Goal: Task Accomplishment & Management: Complete application form

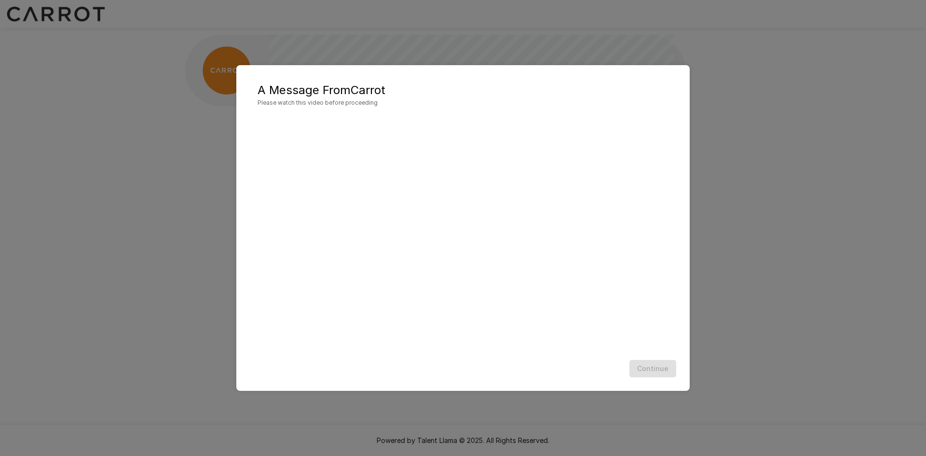
drag, startPoint x: 464, startPoint y: 370, endPoint x: 461, endPoint y: 341, distance: 29.5
click at [463, 369] on div "Continue" at bounding box center [463, 369] width 434 height 26
click at [427, 379] on div "Continue" at bounding box center [463, 369] width 434 height 26
click at [430, 377] on div "Continue" at bounding box center [463, 369] width 434 height 26
click at [474, 89] on h5 "A Message From Carrot" at bounding box center [463, 89] width 411 height 15
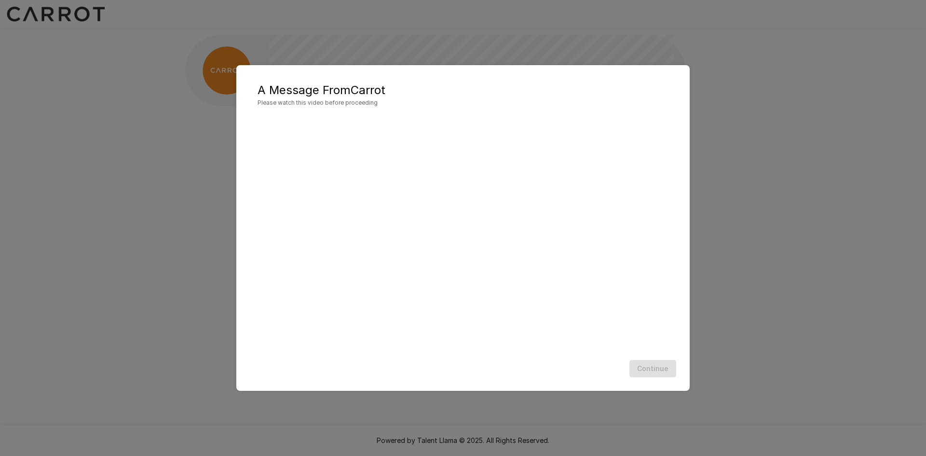
click at [473, 89] on h5 "A Message From Carrot" at bounding box center [463, 89] width 411 height 15
drag, startPoint x: 647, startPoint y: 364, endPoint x: 691, endPoint y: 363, distance: 43.9
click at [648, 366] on button "Continue" at bounding box center [652, 369] width 47 height 18
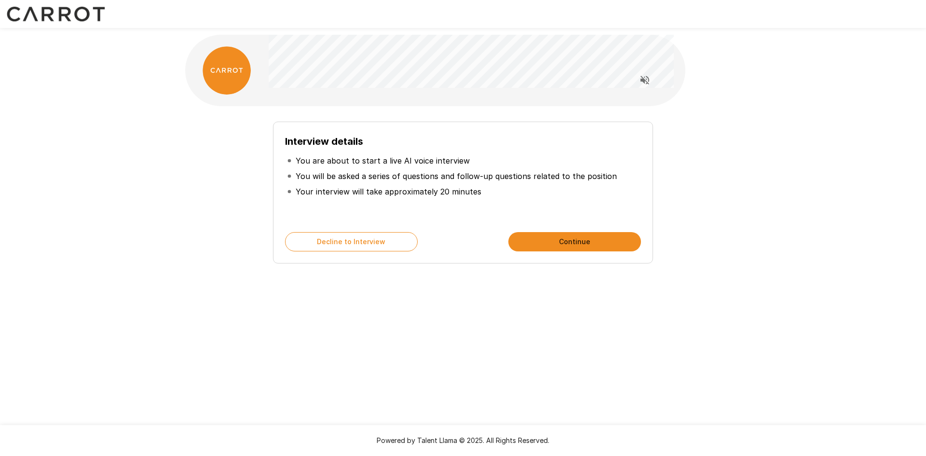
click at [777, 196] on div "Interview details You are about to start a live AI voice interview You will be …" at bounding box center [463, 172] width 926 height 344
click at [451, 183] on li "You will be asked a series of questions and follow-up questions related to the …" at bounding box center [463, 175] width 356 height 15
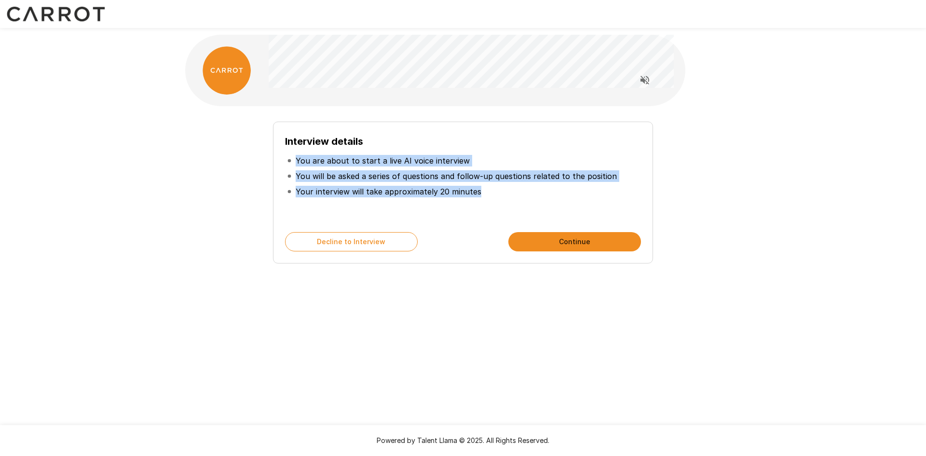
drag, startPoint x: 531, startPoint y: 196, endPoint x: 276, endPoint y: 154, distance: 258.0
click at [276, 154] on div "Interview details You are about to start a live AI voice interview You will be …" at bounding box center [463, 193] width 380 height 142
click at [493, 183] on li "You will be asked a series of questions and follow-up questions related to the …" at bounding box center [463, 175] width 356 height 15
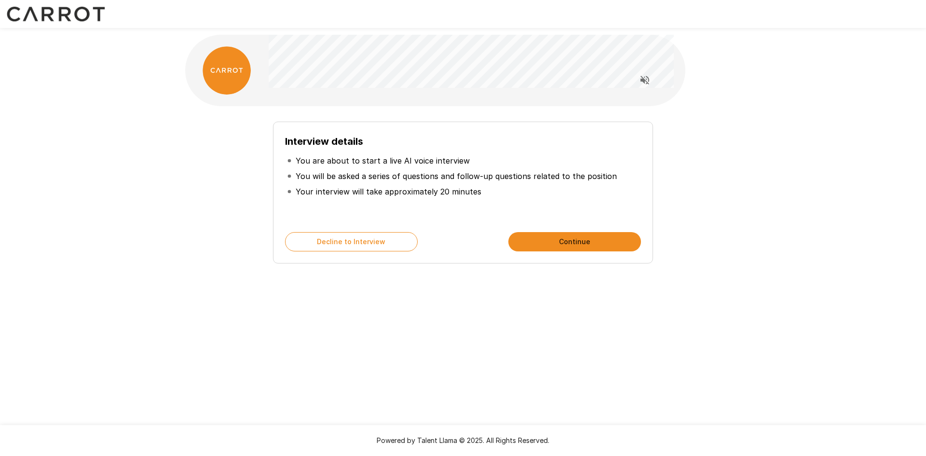
click at [464, 179] on p "You will be asked a series of questions and follow-up questions related to the …" at bounding box center [456, 176] width 321 height 12
click at [468, 190] on p "Your interview will take approximately 20 minutes" at bounding box center [389, 192] width 186 height 12
click at [471, 199] on ul "You are about to start a live AI voice interview You will be asked a series of …" at bounding box center [463, 176] width 356 height 54
click at [505, 167] on li "You are about to start a live AI voice interview" at bounding box center [463, 160] width 356 height 15
click at [449, 178] on p "You will be asked a series of questions and follow-up questions related to the …" at bounding box center [456, 176] width 321 height 12
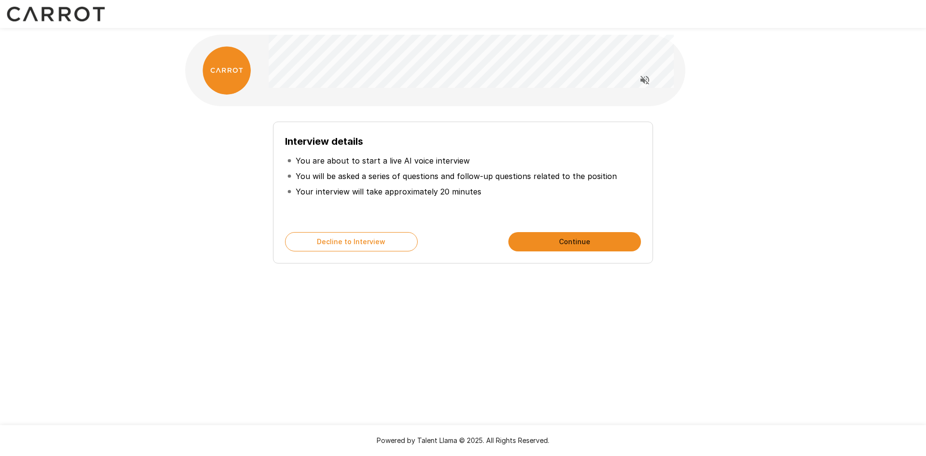
click at [569, 236] on button "Continue" at bounding box center [574, 241] width 133 height 19
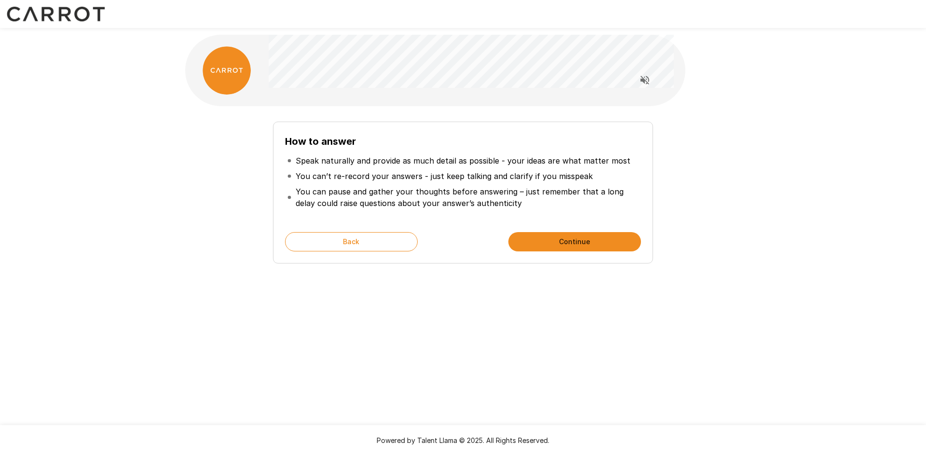
click at [371, 174] on p "You can’t re-record your answers - just keep talking and clarify if you misspeak" at bounding box center [444, 176] width 297 height 12
click at [385, 183] on li "You can’t re-record your answers - just keep talking and clarify if you misspeak" at bounding box center [463, 175] width 356 height 15
click at [729, 191] on div "How to answer Speak naturally and provide as much detail as possible - your ide…" at bounding box center [463, 188] width 548 height 149
click at [481, 192] on p "You can pause and gather your thoughts before answering – just remember that a …" at bounding box center [467, 197] width 343 height 23
click at [429, 190] on p "You can pause and gather your thoughts before answering – just remember that a …" at bounding box center [467, 197] width 343 height 23
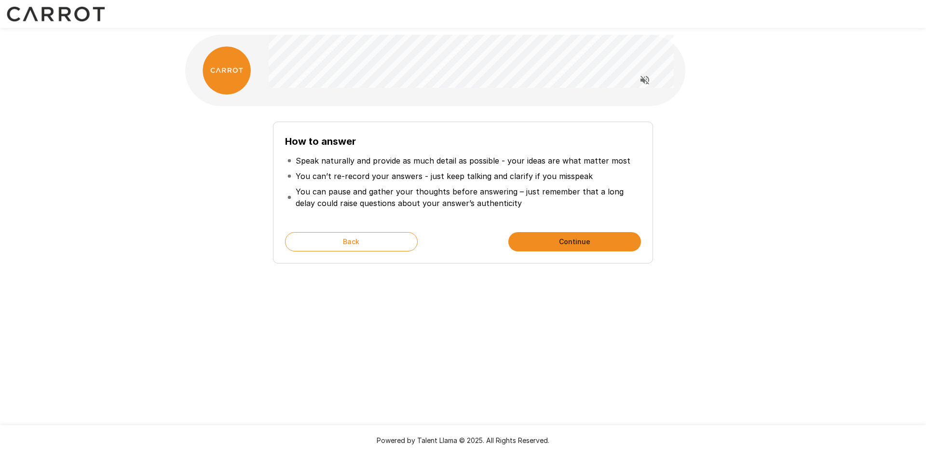
click at [788, 210] on div "How to answer Speak naturally and provide as much detail as possible - your ide…" at bounding box center [463, 172] width 926 height 344
click at [786, 240] on div "How to answer Speak naturally and provide as much detail as possible - your ide…" at bounding box center [463, 172] width 926 height 344
click at [548, 163] on p "Speak naturally and provide as much detail as possible - your ideas are what ma…" at bounding box center [463, 161] width 335 height 12
click at [549, 164] on p "Speak naturally and provide as much detail as possible - your ideas are what ma…" at bounding box center [463, 161] width 335 height 12
click at [567, 163] on p "Speak naturally and provide as much detail as possible - your ideas are what ma…" at bounding box center [463, 161] width 335 height 12
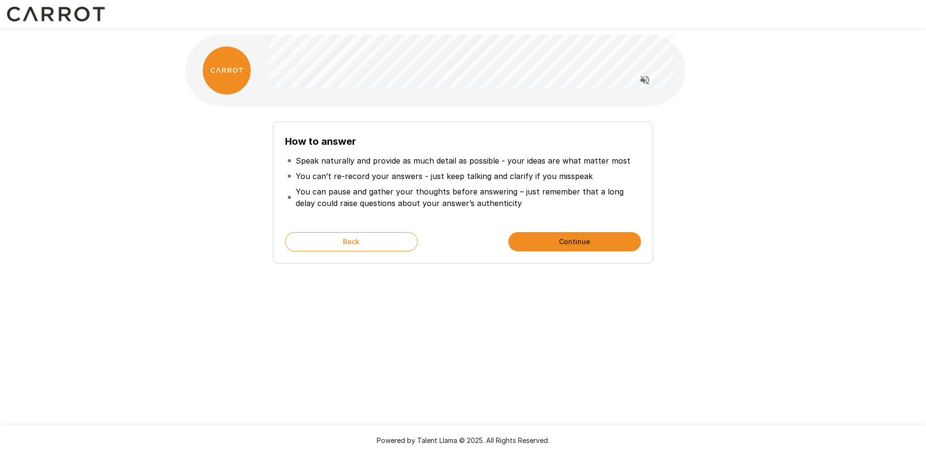
click at [540, 185] on li "You can pause and gather your thoughts before answering – just remember that a …" at bounding box center [463, 197] width 356 height 27
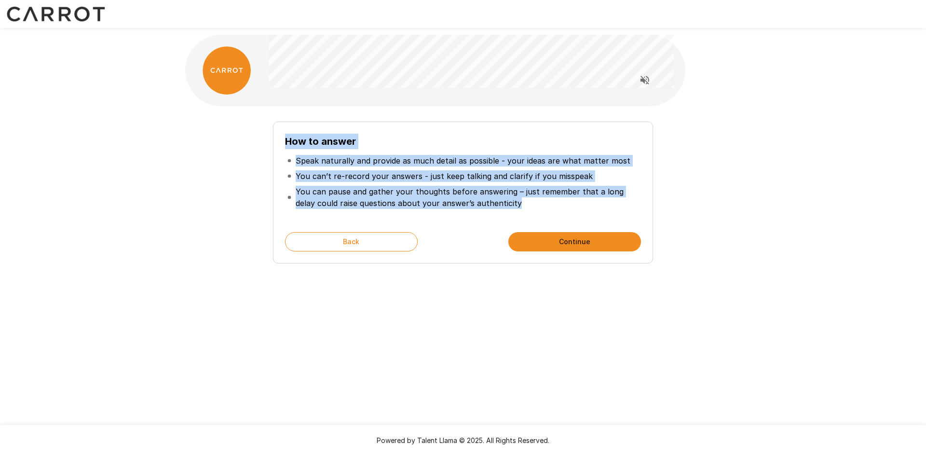
drag, startPoint x: 509, startPoint y: 204, endPoint x: 212, endPoint y: 148, distance: 302.4
click at [212, 148] on div "How to answer Speak naturally and provide as much detail as possible - your ide…" at bounding box center [463, 188] width 548 height 149
click at [448, 167] on li "Speak naturally and provide as much detail as possible - your ideas are what ma…" at bounding box center [463, 160] width 356 height 15
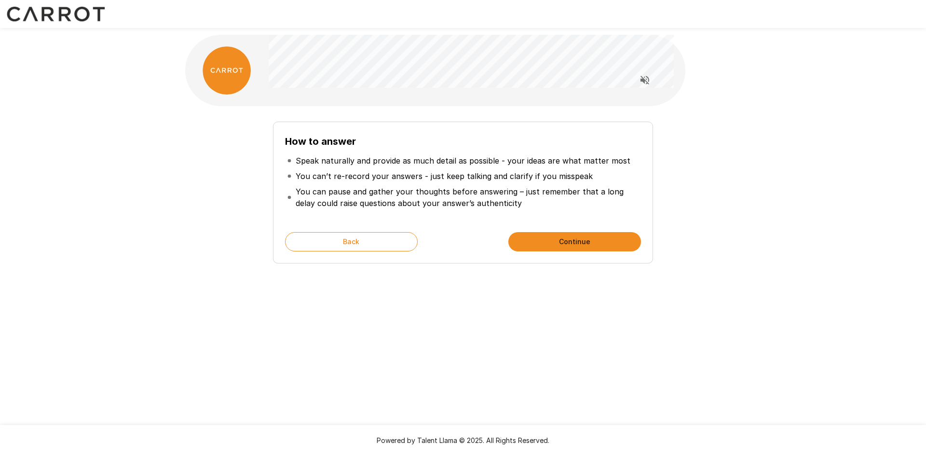
click at [599, 193] on p "You can pause and gather your thoughts before answering – just remember that a …" at bounding box center [467, 197] width 343 height 23
click at [352, 197] on p "You can pause and gather your thoughts before answering – just remember that a …" at bounding box center [467, 197] width 343 height 23
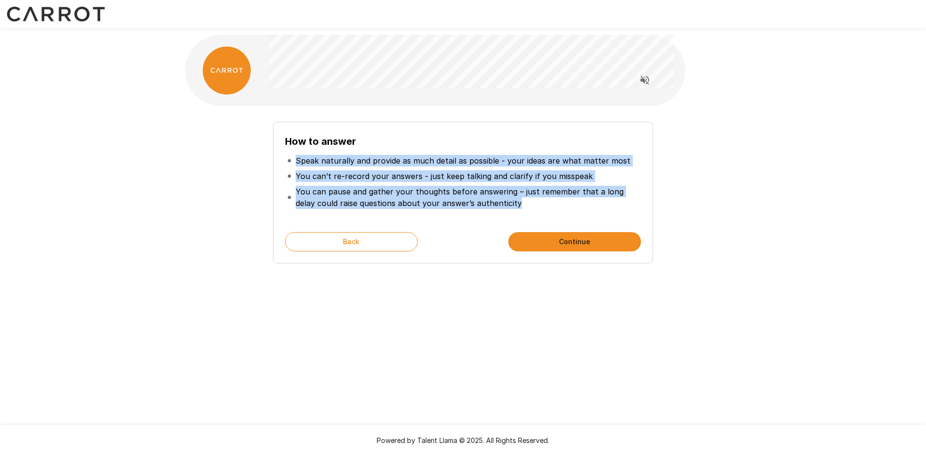
drag, startPoint x: 469, startPoint y: 203, endPoint x: 281, endPoint y: 154, distance: 194.4
click at [283, 155] on div "How to answer Speak naturally and provide as much detail as possible - your ide…" at bounding box center [463, 193] width 380 height 142
click at [385, 173] on p "You can’t re-record your answers - just keep talking and clarify if you misspeak" at bounding box center [444, 176] width 297 height 12
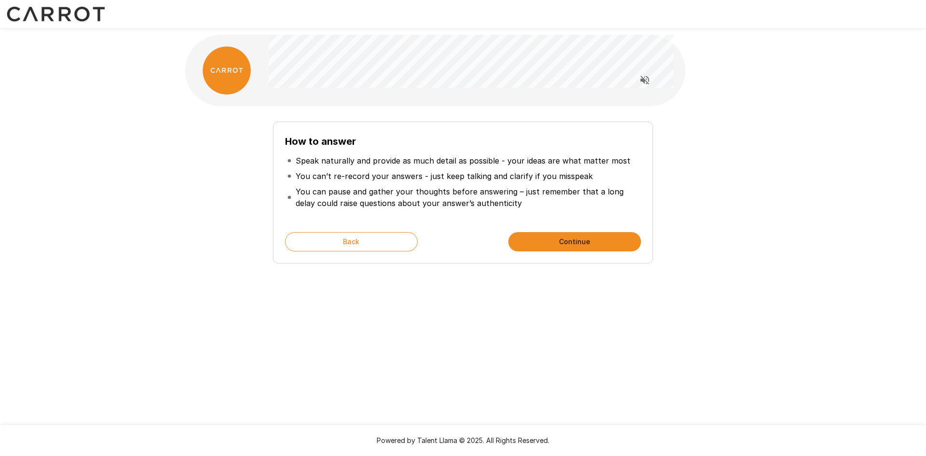
click at [396, 179] on p "You can’t re-record your answers - just keep talking and clarify if you misspeak" at bounding box center [444, 176] width 297 height 12
click at [367, 241] on button "Back" at bounding box center [351, 241] width 133 height 19
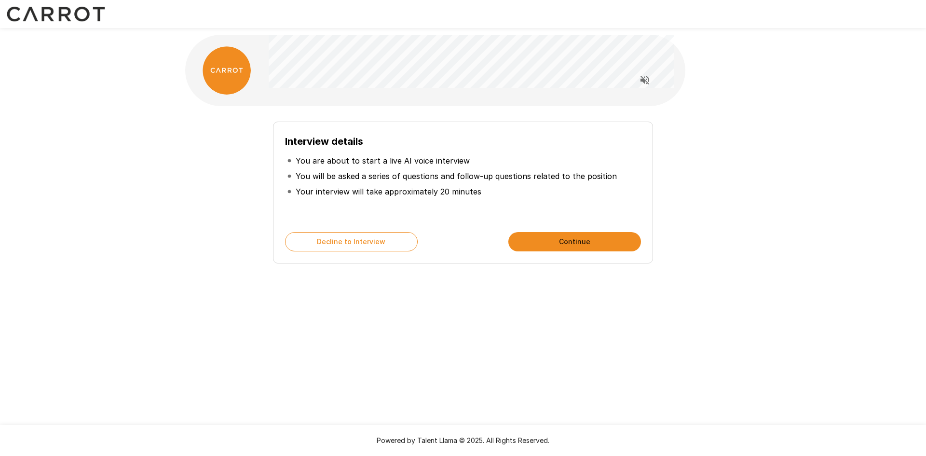
click at [719, 173] on div "Interview details You are about to start a live AI voice interview You will be …" at bounding box center [463, 188] width 548 height 149
click at [720, 173] on div "Interview details You are about to start a live AI voice interview You will be …" at bounding box center [463, 188] width 548 height 149
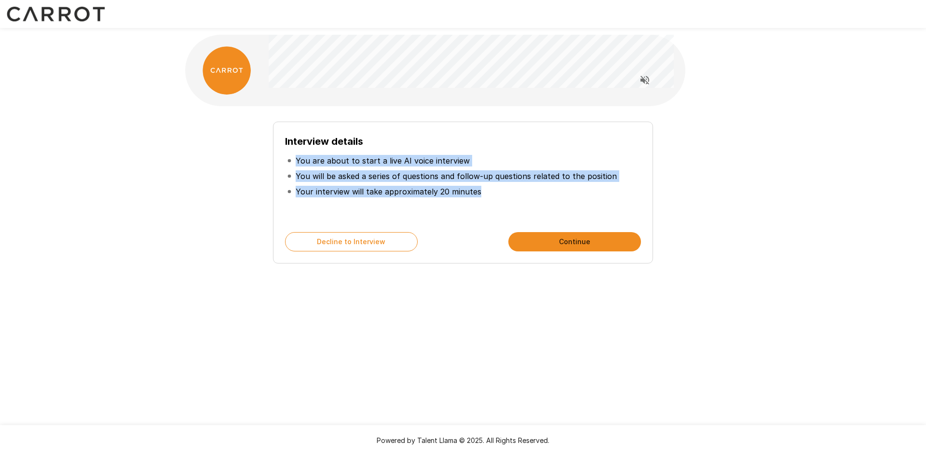
drag, startPoint x: 445, startPoint y: 190, endPoint x: 253, endPoint y: 150, distance: 196.4
click at [253, 150] on div "Interview details You are about to start a live AI voice interview You will be …" at bounding box center [463, 188] width 548 height 149
click at [448, 175] on p "You will be asked a series of questions and follow-up questions related to the …" at bounding box center [456, 176] width 321 height 12
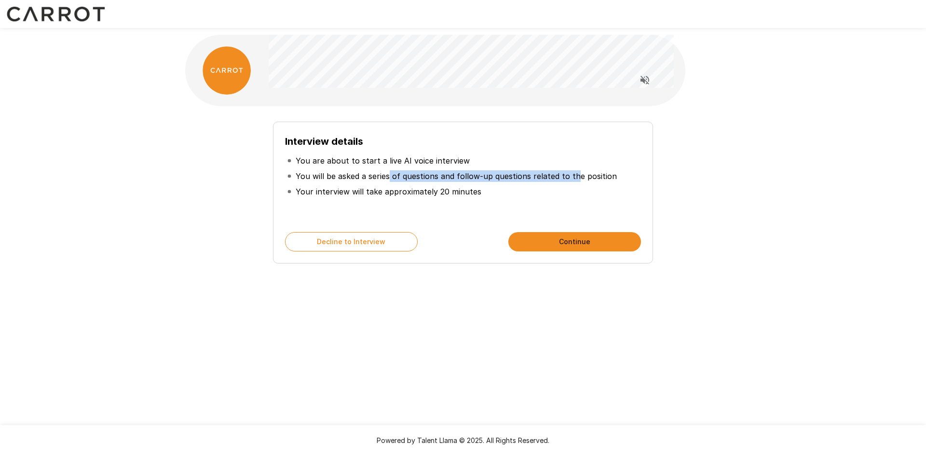
drag, startPoint x: 392, startPoint y: 176, endPoint x: 583, endPoint y: 177, distance: 191.4
click at [575, 178] on p "You will be asked a series of questions and follow-up questions related to the …" at bounding box center [456, 176] width 321 height 12
click at [603, 176] on p "You will be asked a series of questions and follow-up questions related to the …" at bounding box center [456, 176] width 321 height 12
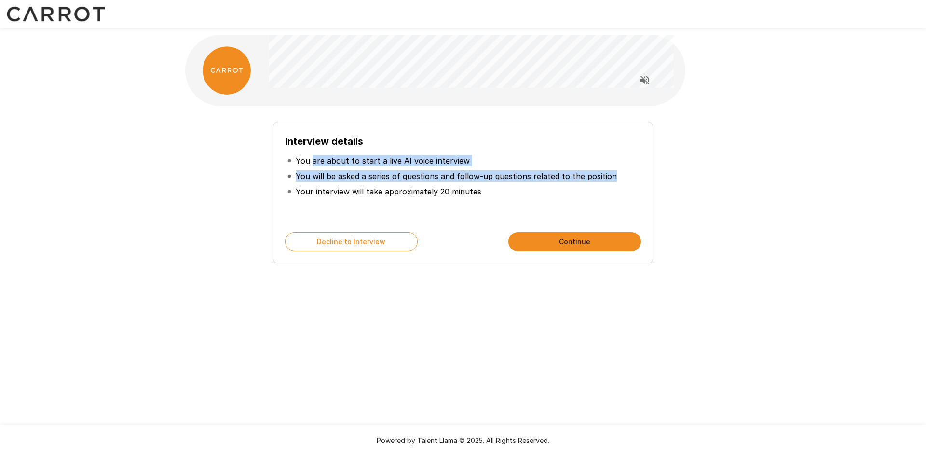
drag, startPoint x: 616, startPoint y: 176, endPoint x: 313, endPoint y: 164, distance: 303.1
click at [313, 164] on ul "You are about to start a live AI voice interview You will be asked a series of …" at bounding box center [463, 176] width 356 height 54
click at [470, 179] on p "You will be asked a series of questions and follow-up questions related to the …" at bounding box center [456, 176] width 321 height 12
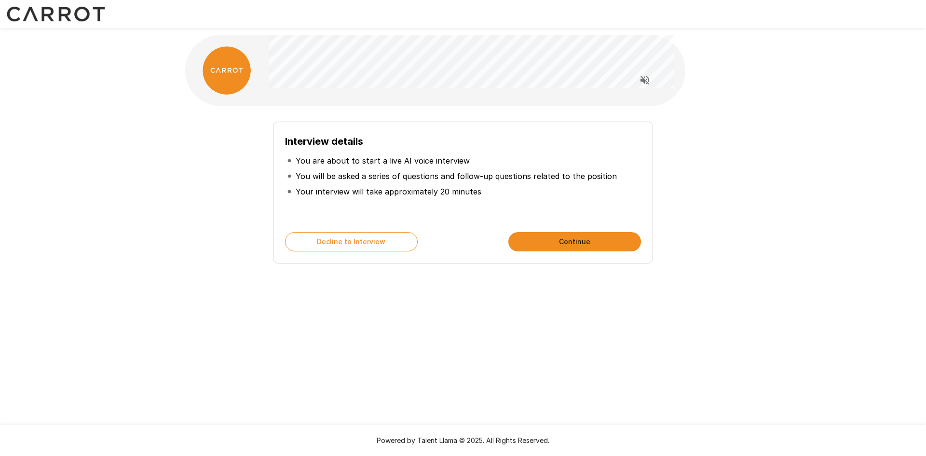
click at [470, 180] on p "You will be asked a series of questions and follow-up questions related to the …" at bounding box center [456, 176] width 321 height 12
click at [697, 155] on div "Interview details You are about to start a live AI voice interview You will be …" at bounding box center [463, 188] width 548 height 149
click at [470, 181] on p "You will be asked a series of questions and follow-up questions related to the …" at bounding box center [456, 176] width 321 height 12
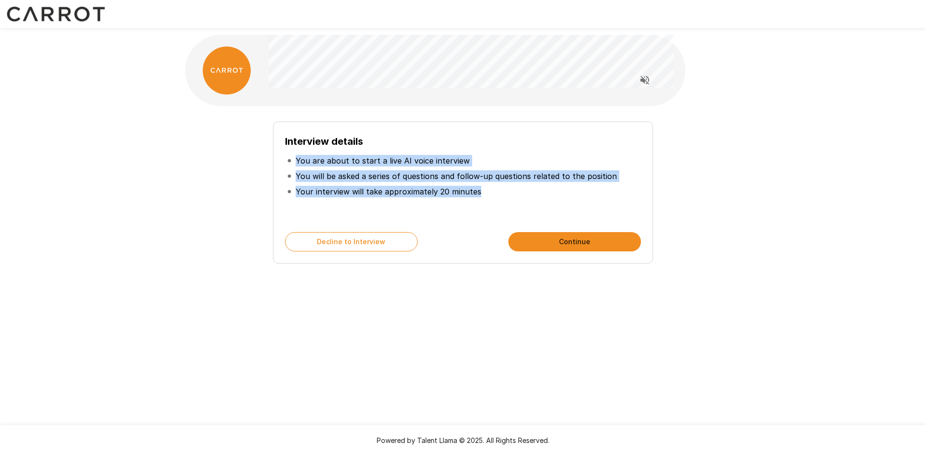
drag, startPoint x: 486, startPoint y: 188, endPoint x: 297, endPoint y: 158, distance: 190.9
click at [297, 158] on ul "You are about to start a live AI voice interview You will be asked a series of …" at bounding box center [463, 176] width 356 height 54
click at [370, 164] on p "You are about to start a live AI voice interview" at bounding box center [383, 161] width 174 height 12
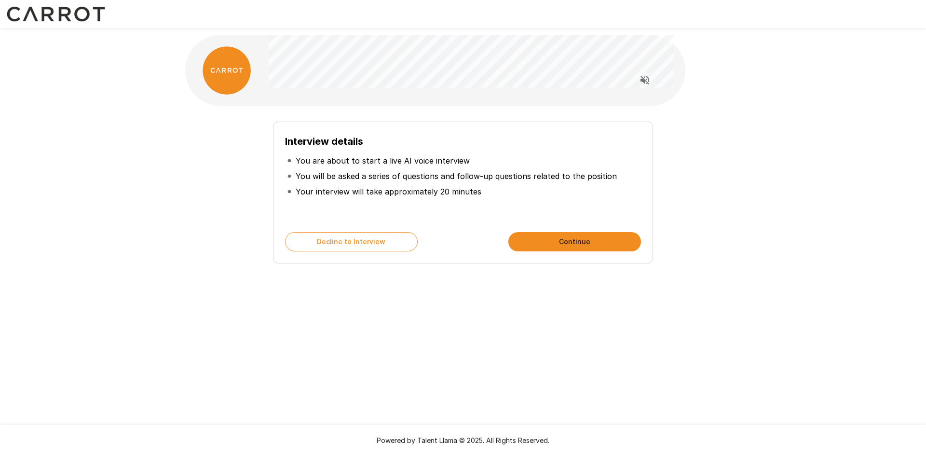
click at [370, 164] on p "You are about to start a live AI voice interview" at bounding box center [383, 161] width 174 height 12
